Goal: Navigation & Orientation: Locate item on page

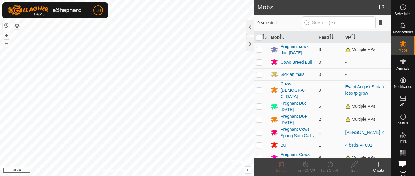
click at [7, 36] on button "+" at bounding box center [6, 35] width 7 height 7
click at [4, 36] on button "+" at bounding box center [6, 35] width 7 height 7
click at [7, 35] on button "+" at bounding box center [6, 35] width 7 height 7
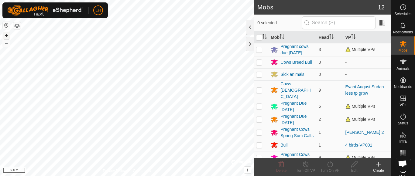
click at [7, 35] on button "+" at bounding box center [6, 35] width 7 height 7
click at [7, 36] on button "+" at bounding box center [6, 35] width 7 height 7
click at [5, 35] on button "+" at bounding box center [6, 35] width 7 height 7
click at [4, 35] on button "+" at bounding box center [6, 35] width 7 height 7
